Goal: Information Seeking & Learning: Learn about a topic

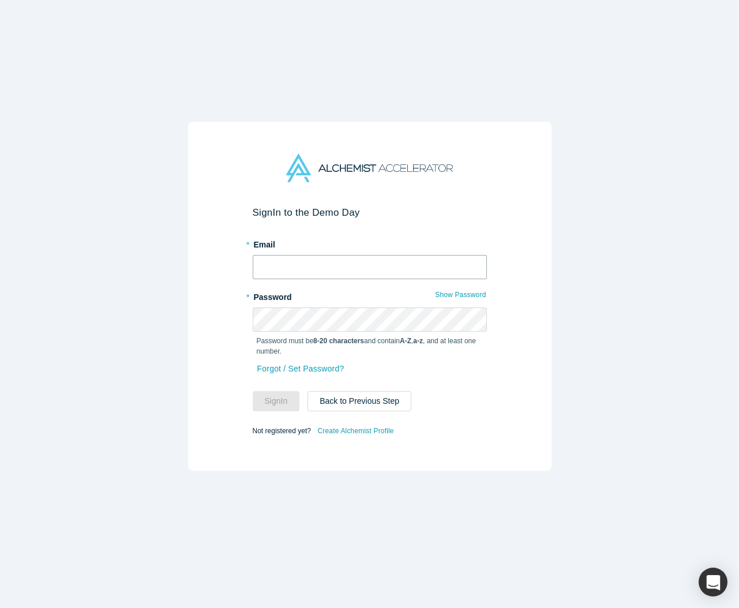
type input "[EMAIL_ADDRESS][DOMAIN_NAME]"
click at [345, 265] on input "[EMAIL_ADDRESS][DOMAIN_NAME]" at bounding box center [370, 267] width 234 height 24
click at [626, 283] on div "Sign In to the Demo Day * Email [EMAIL_ADDRESS][DOMAIN_NAME] * Password Show Pa…" at bounding box center [369, 304] width 739 height 608
click at [280, 402] on button "Sign In" at bounding box center [276, 401] width 47 height 20
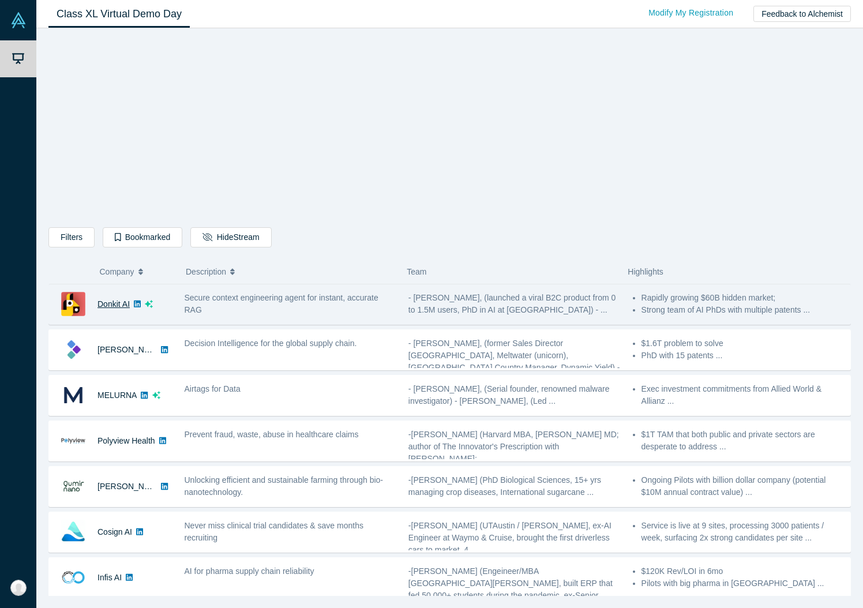
click at [106, 305] on link "Donkit AI" at bounding box center [114, 304] width 32 height 9
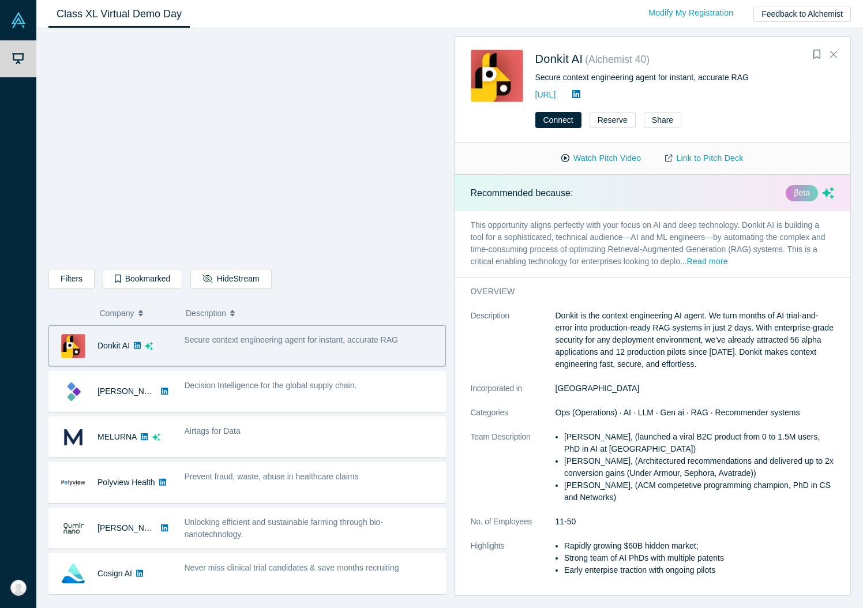
click at [346, 344] on span "Secure context engineering agent for instant, accurate RAG" at bounding box center [292, 339] width 214 height 9
click at [70, 350] on img at bounding box center [73, 346] width 24 height 24
click at [729, 159] on link "Link to Pitch Deck" at bounding box center [704, 158] width 102 height 20
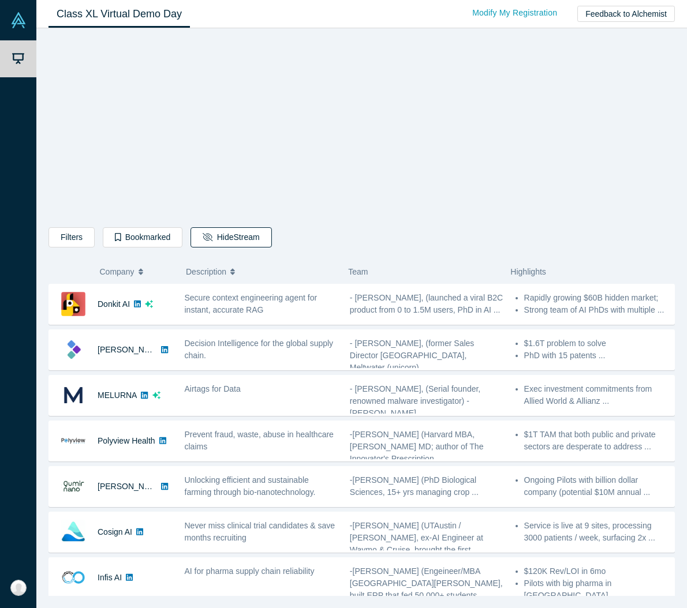
click at [230, 235] on button "Hide Stream" at bounding box center [230, 237] width 81 height 20
click at [239, 233] on button "Hide Stream" at bounding box center [230, 237] width 81 height 20
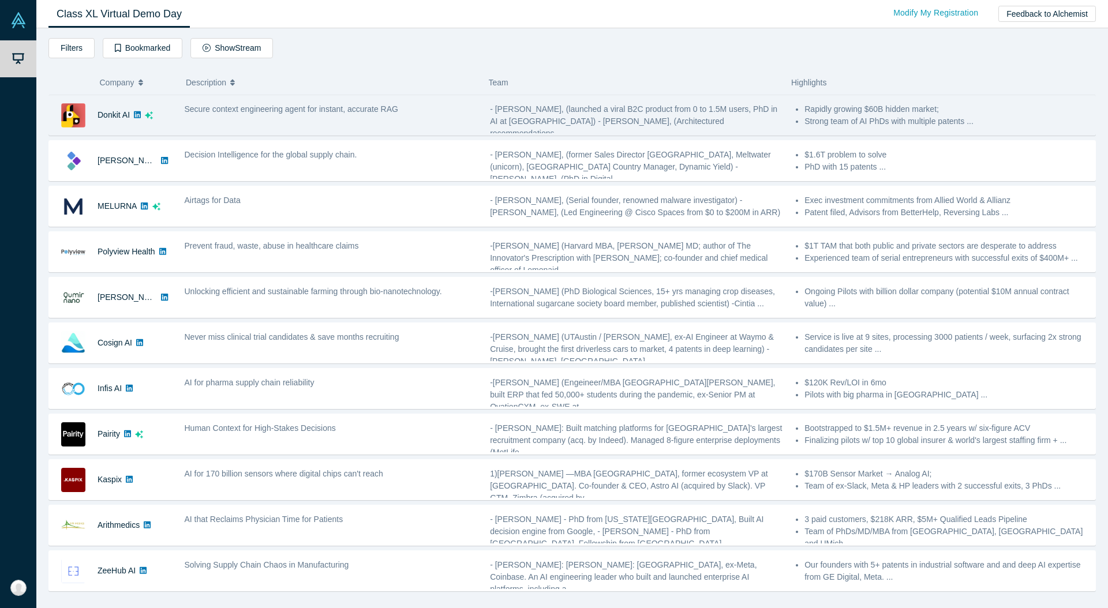
click at [310, 122] on div "Secure context engineering agent for instant, accurate RAG" at bounding box center [331, 115] width 306 height 36
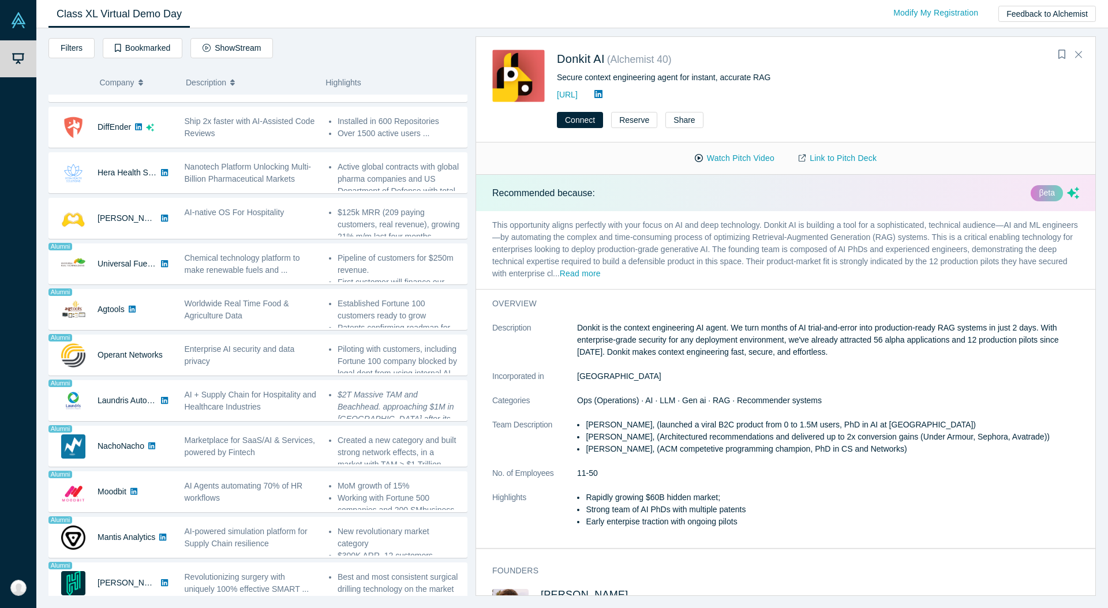
scroll to position [593, 0]
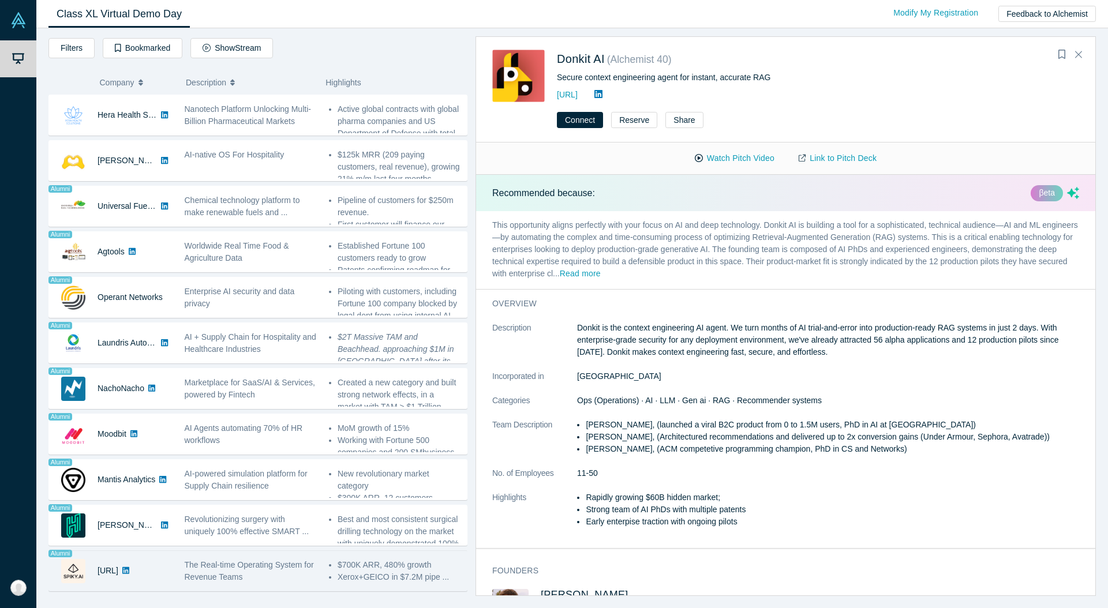
click at [235, 573] on span "The Real-time Operating System for Revenue Teams" at bounding box center [249, 570] width 129 height 21
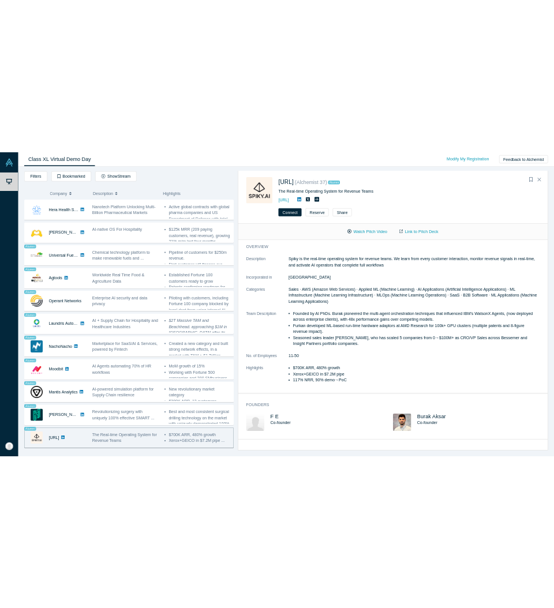
scroll to position [0, 0]
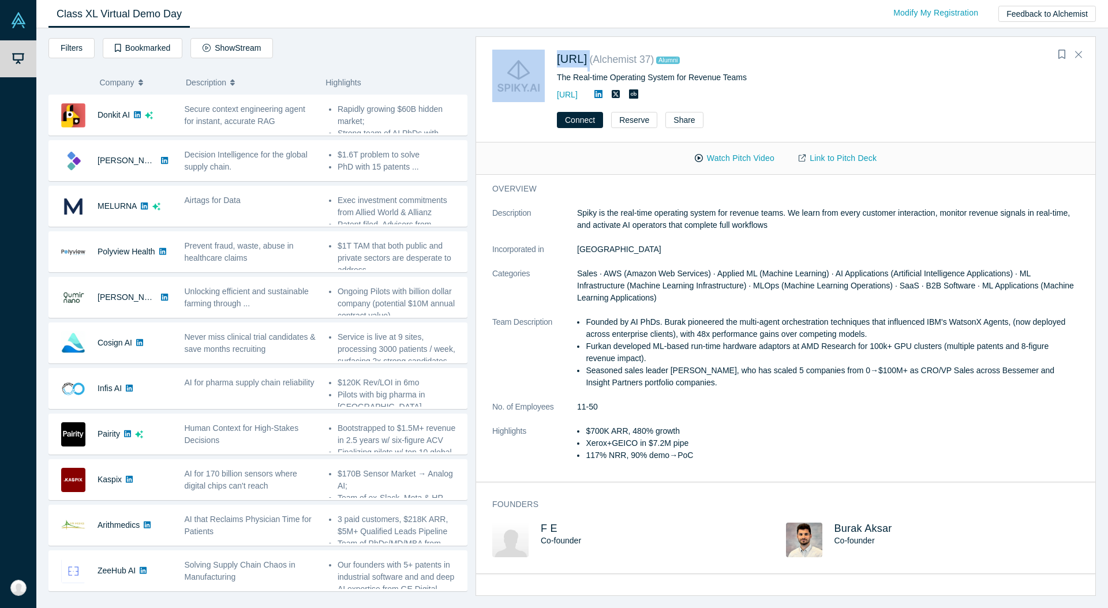
drag, startPoint x: 549, startPoint y: 60, endPoint x: 601, endPoint y: 60, distance: 51.4
click at [601, 60] on div "Spiky.ai ( Alchemist 37 ) Alumni The Real-time Operating System for Revenue Tea…" at bounding box center [719, 76] width 454 height 53
copy div "[URL]"
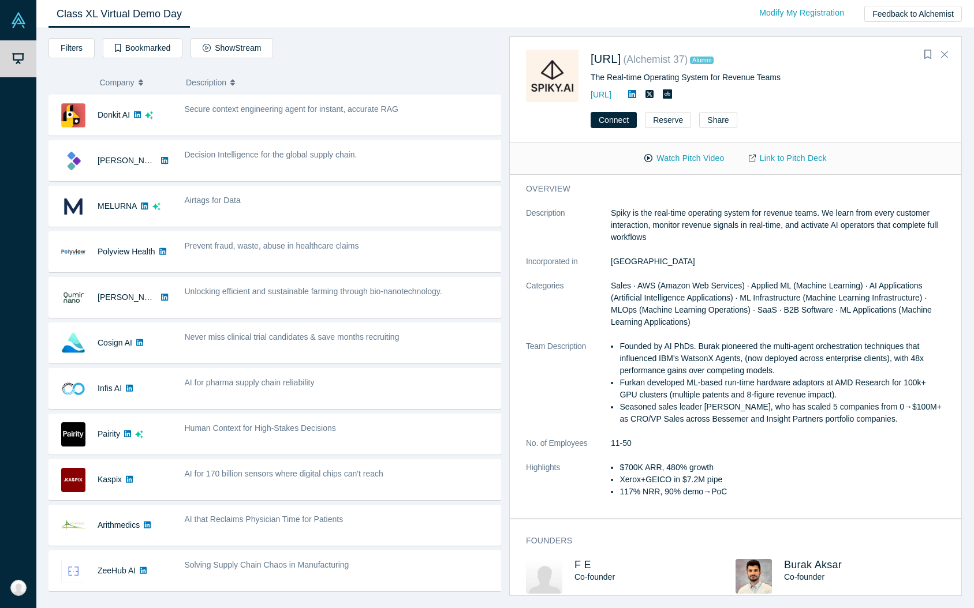
scroll to position [593, 0]
